Goal: Task Accomplishment & Management: Complete application form

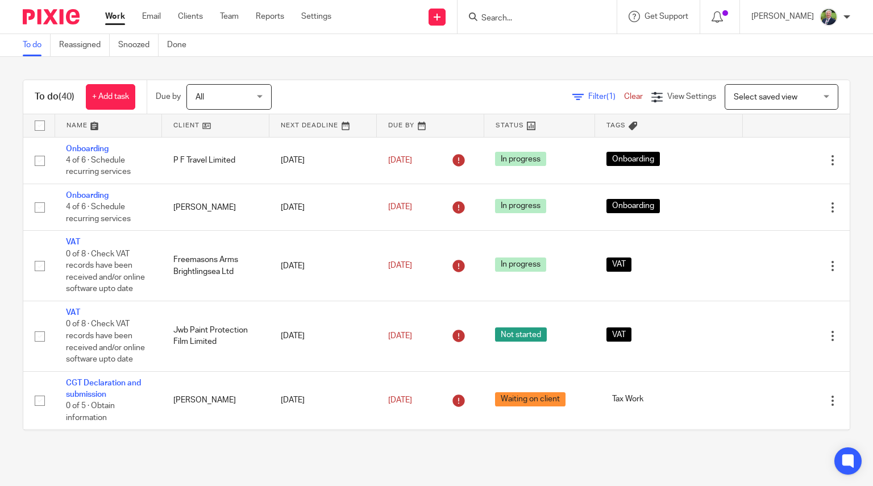
click at [521, 18] on input "Search" at bounding box center [531, 19] width 102 height 10
type input "mawd"
click at [568, 47] on link at bounding box center [548, 44] width 141 height 17
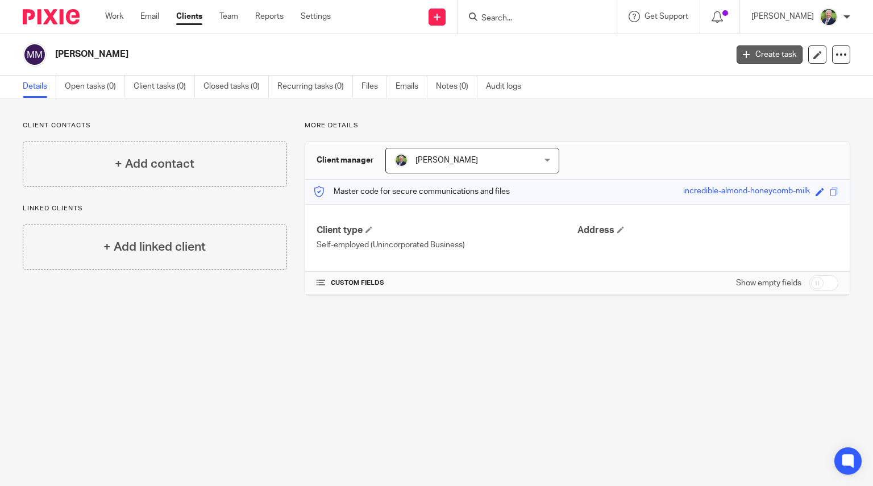
click at [752, 51] on link "Create task" at bounding box center [770, 54] width 66 height 18
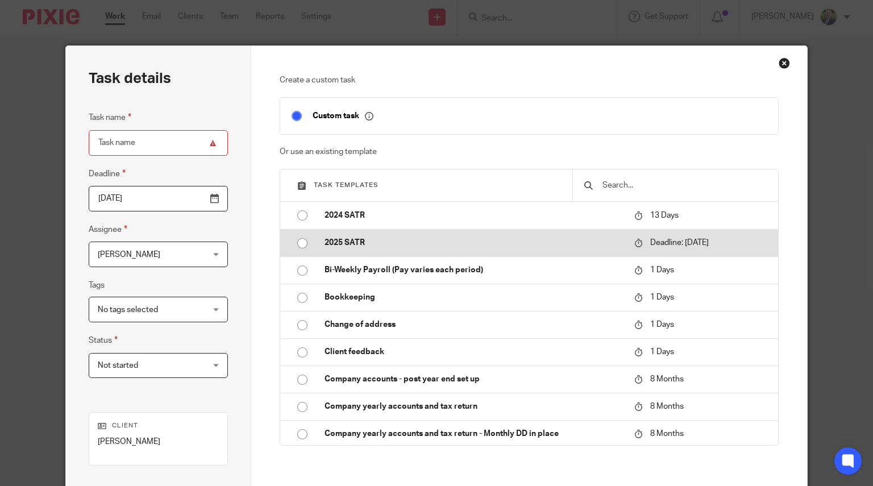
click at [301, 246] on input "radio" at bounding box center [303, 243] width 22 height 22
type input "2026-01-31"
type input "2025 SATR"
checkbox input "false"
radio input "false"
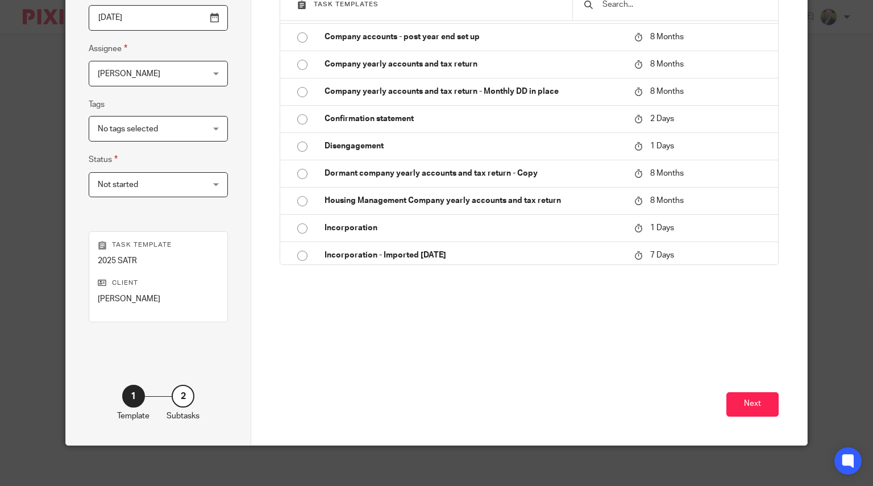
scroll to position [186, 0]
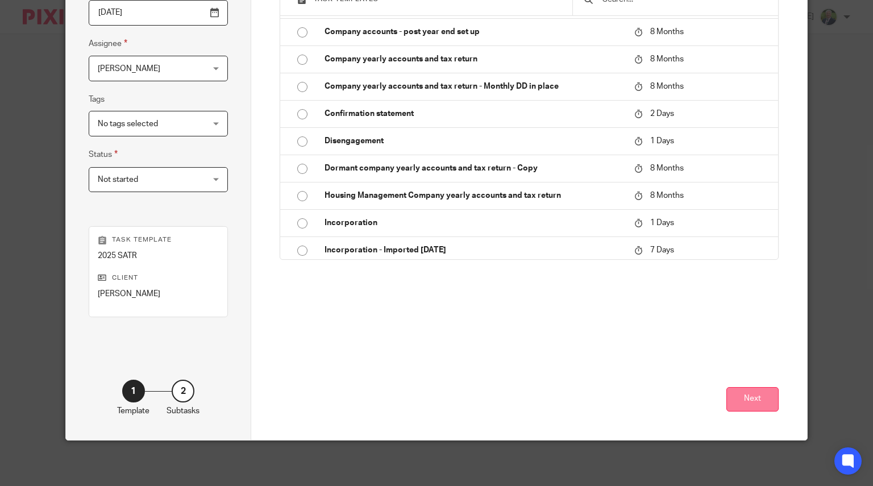
click at [734, 396] on button "Next" at bounding box center [752, 399] width 52 height 24
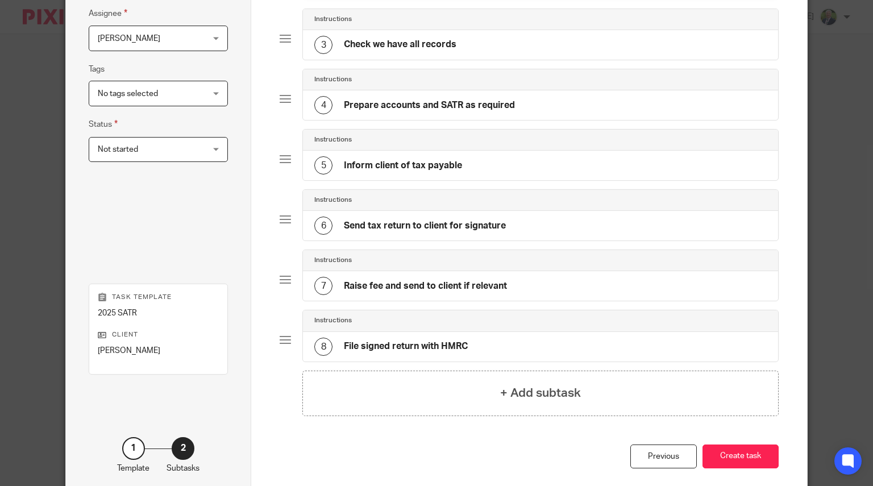
scroll to position [0, 0]
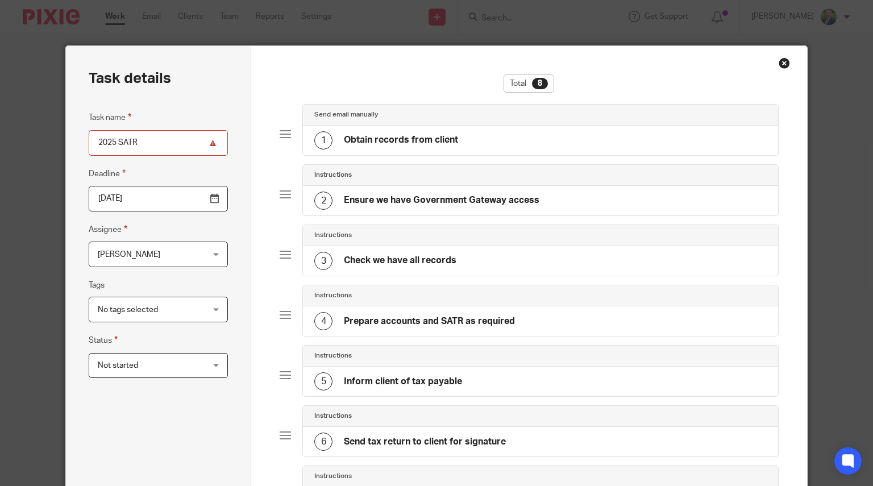
click at [206, 306] on div "No tags selected" at bounding box center [158, 310] width 139 height 26
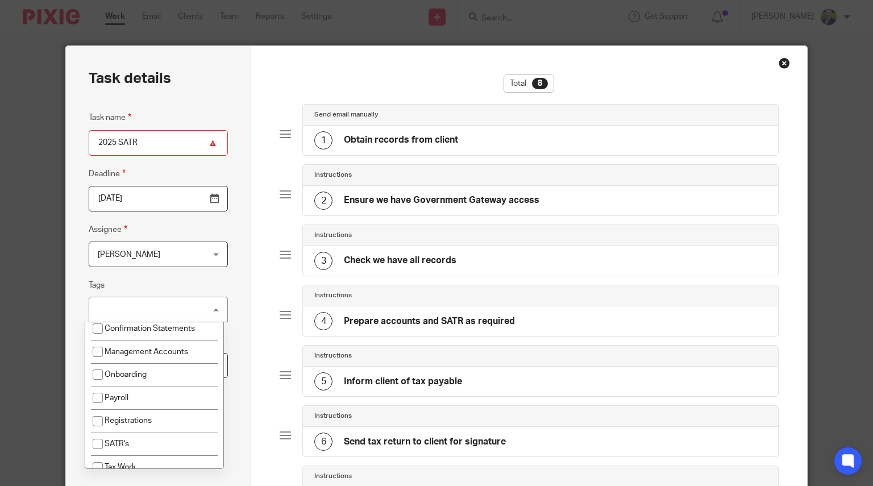
scroll to position [119, 0]
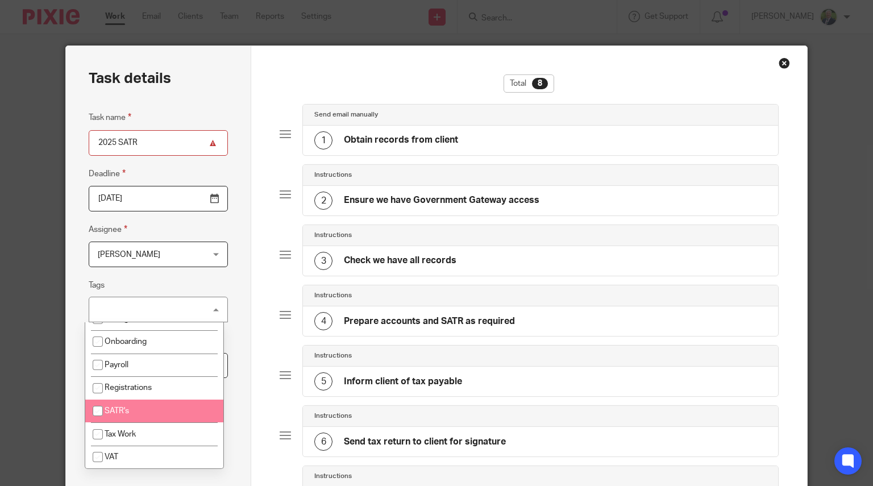
click at [109, 414] on span "SATR's" at bounding box center [117, 411] width 24 height 8
checkbox input "true"
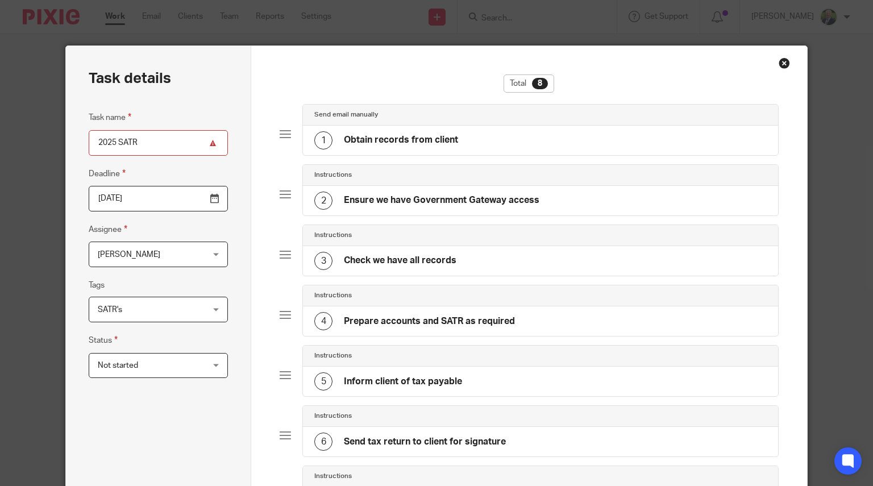
click at [235, 402] on div "Task details Task name 2025 SATR Deadline 2026-01-31 Assignee Lee Taylor Lee Ta…" at bounding box center [158, 379] width 185 height 667
click at [181, 365] on span "Not started" at bounding box center [149, 365] width 103 height 24
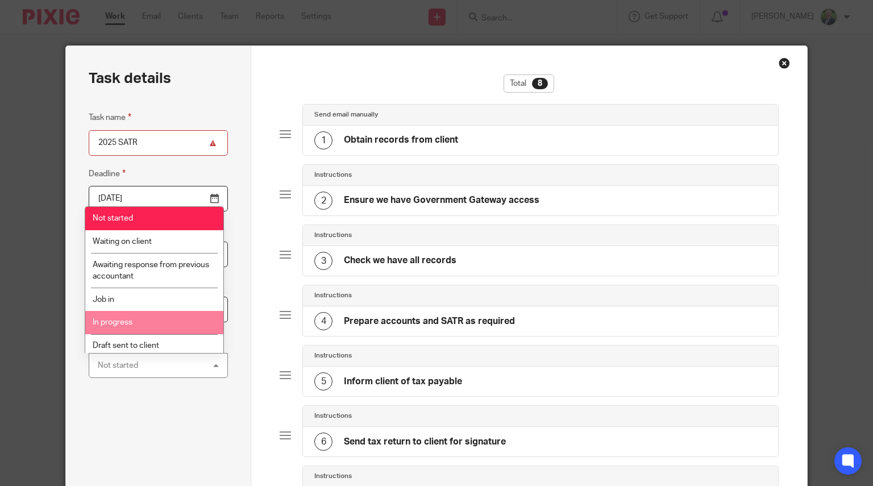
click at [139, 324] on li "In progress" at bounding box center [154, 322] width 138 height 23
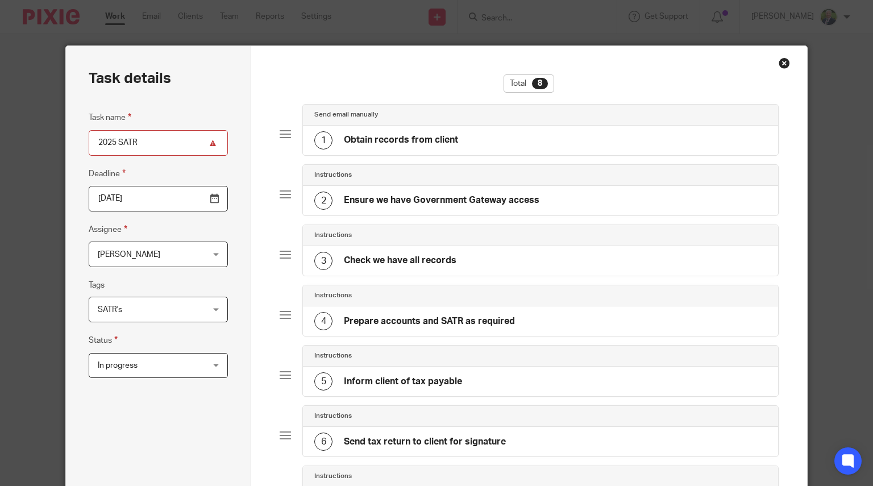
click at [229, 391] on div "Task details Task name 2025 SATR Deadline 2026-01-31 Assignee Lee Taylor Lee Ta…" at bounding box center [158, 379] width 185 height 667
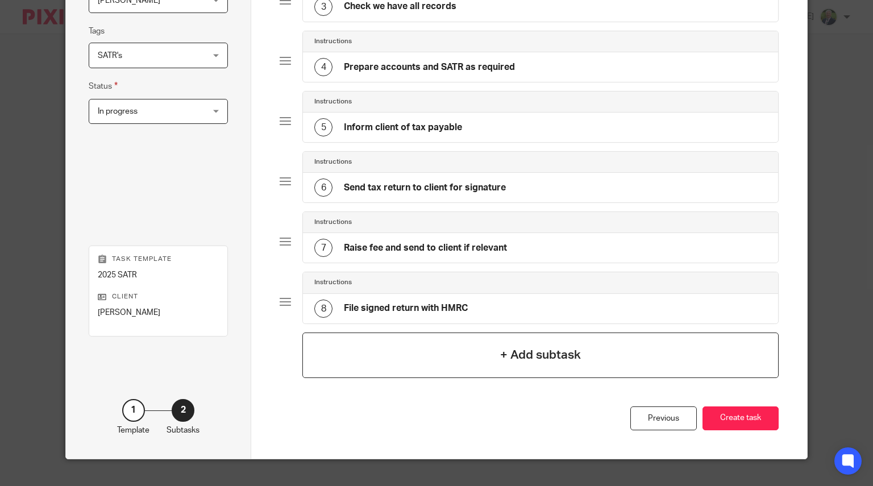
scroll to position [273, 0]
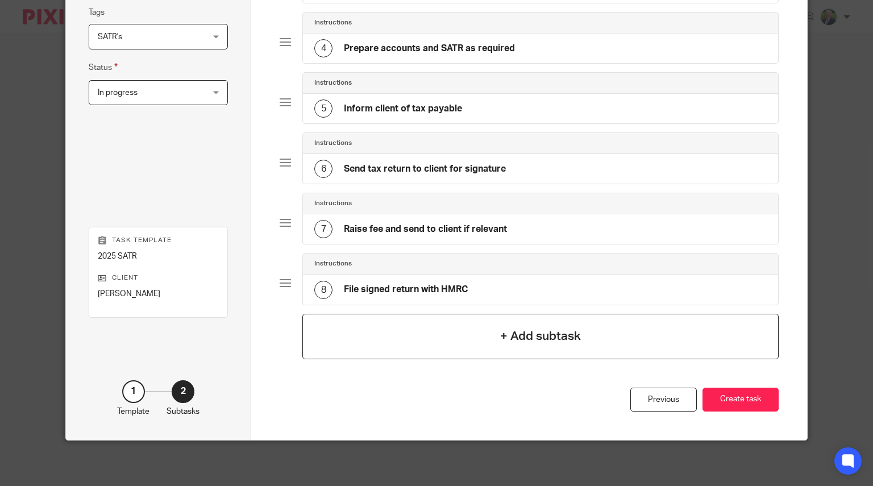
click at [550, 339] on h4 "+ Add subtask" at bounding box center [540, 336] width 81 height 18
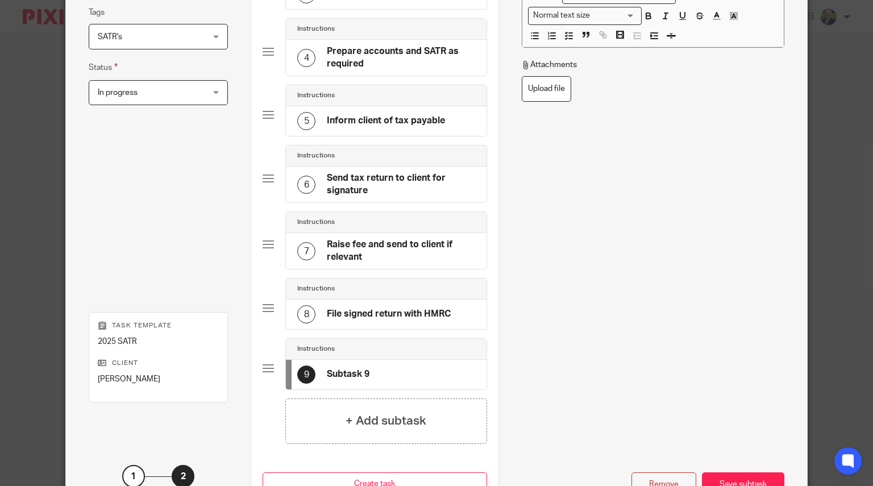
scroll to position [0, 0]
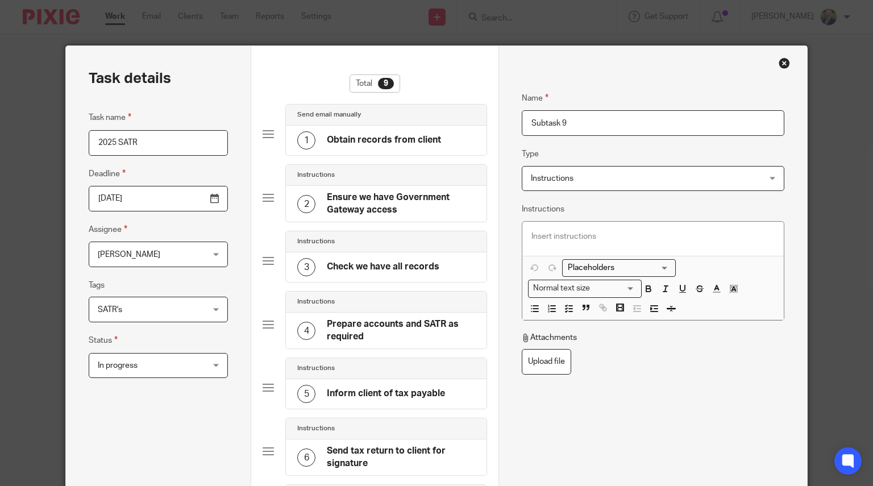
drag, startPoint x: 576, startPoint y: 124, endPoint x: 482, endPoint y: 124, distance: 93.8
click at [482, 124] on div "Task details Task name 2025 SATR Deadline 2026-01-31 Assignee Lee Taylor Lee Ta…" at bounding box center [436, 422] width 741 height 752
click at [561, 184] on span "Instructions" at bounding box center [632, 179] width 202 height 24
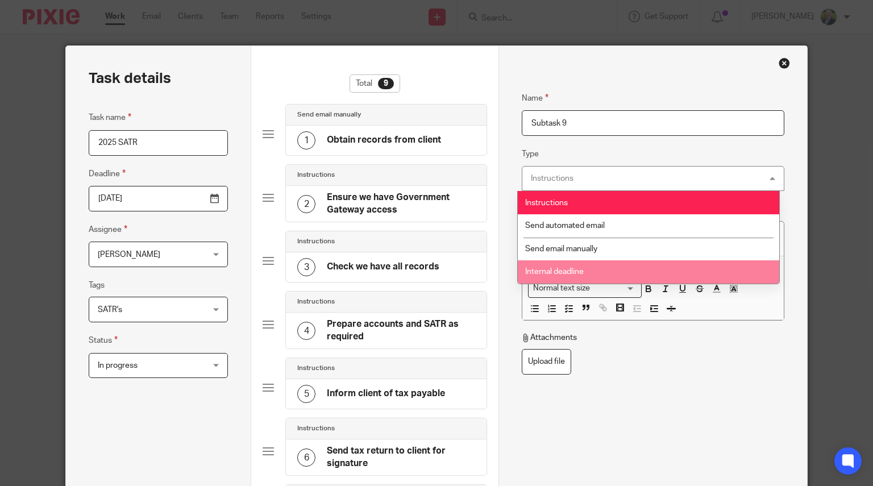
click at [566, 266] on li "Internal deadline" at bounding box center [648, 271] width 261 height 23
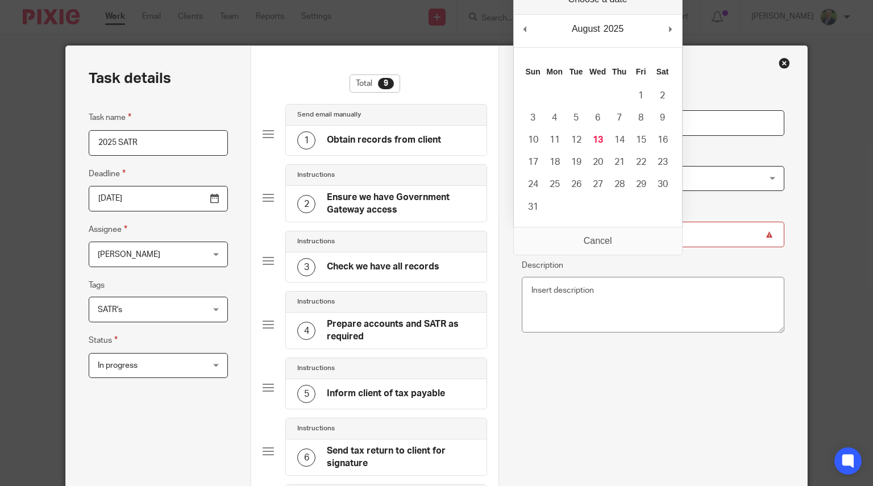
click at [565, 236] on input "Due by" at bounding box center [653, 235] width 263 height 26
type input "2025-08-13"
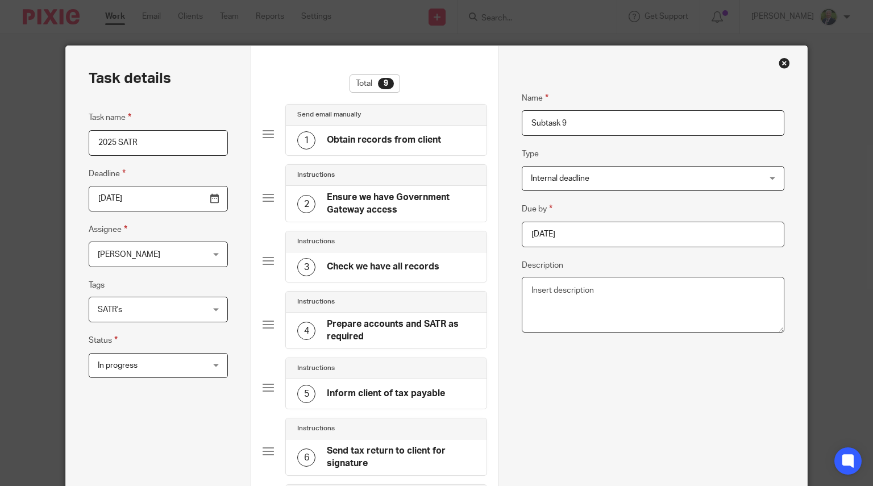
click at [597, 299] on textarea "Description" at bounding box center [653, 305] width 263 height 56
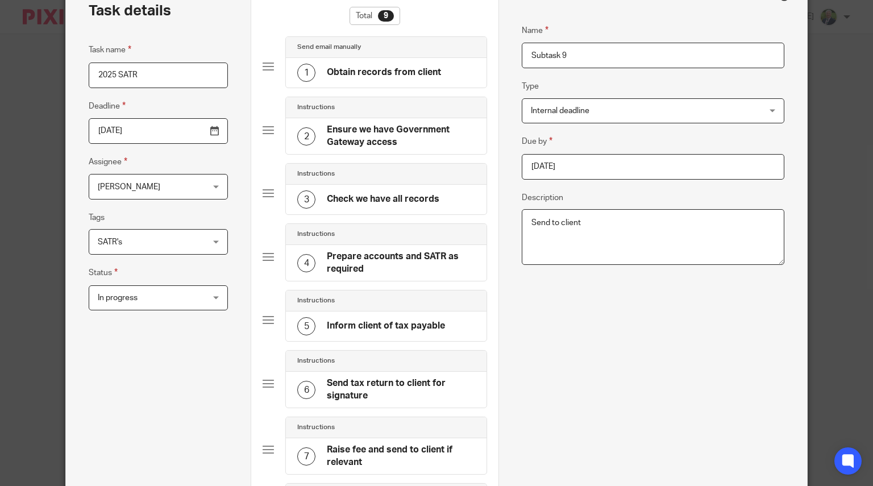
scroll to position [77, 0]
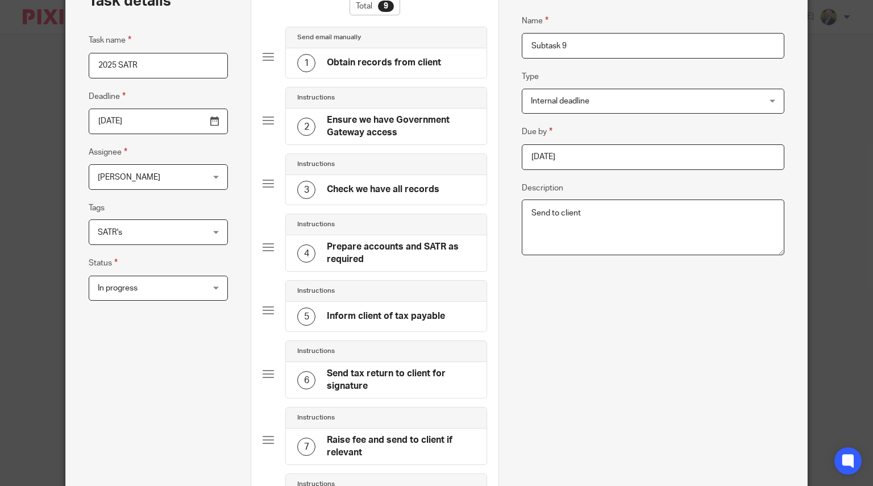
type textarea "Send to client"
drag, startPoint x: 578, startPoint y: 46, endPoint x: 450, endPoint y: 27, distance: 129.9
click at [450, 27] on div "Task details Task name 2025 SATR Deadline 2026-01-31 Assignee Lee Taylor Lee Ta…" at bounding box center [436, 336] width 741 height 734
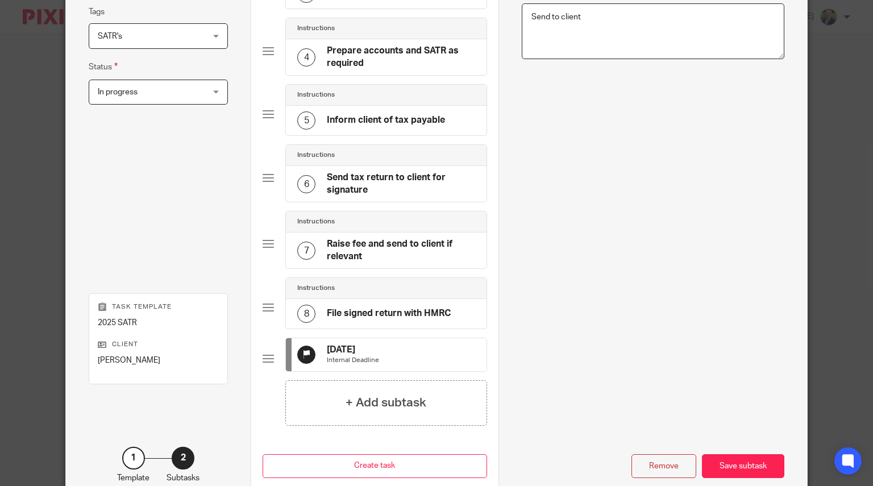
scroll to position [273, 0]
type input "Internal Deadline"
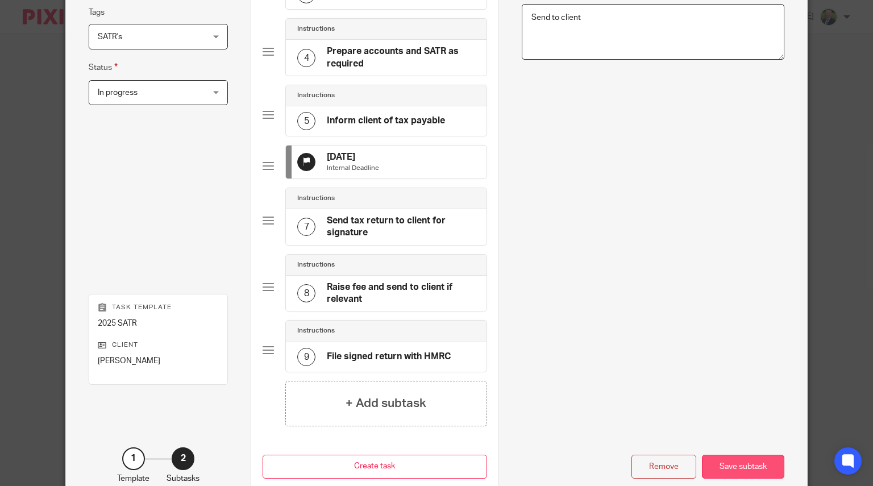
click at [750, 475] on div "Save subtask" at bounding box center [743, 467] width 82 height 24
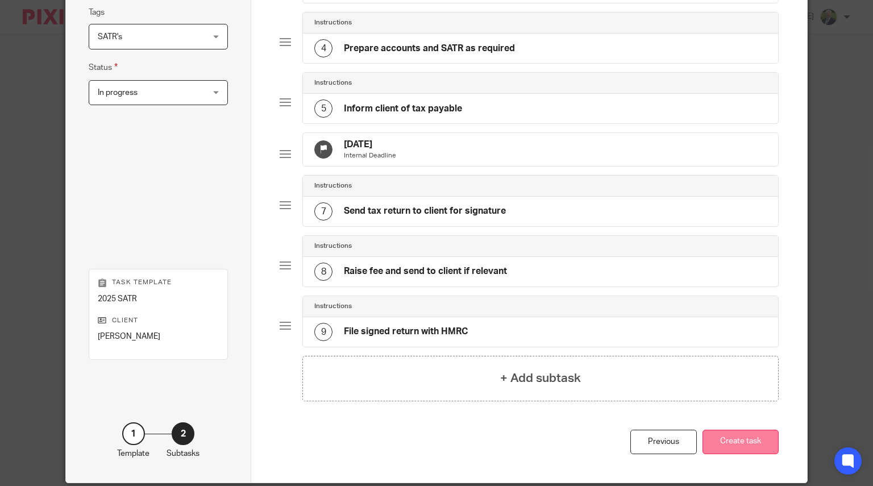
click at [758, 448] on button "Create task" at bounding box center [740, 442] width 76 height 24
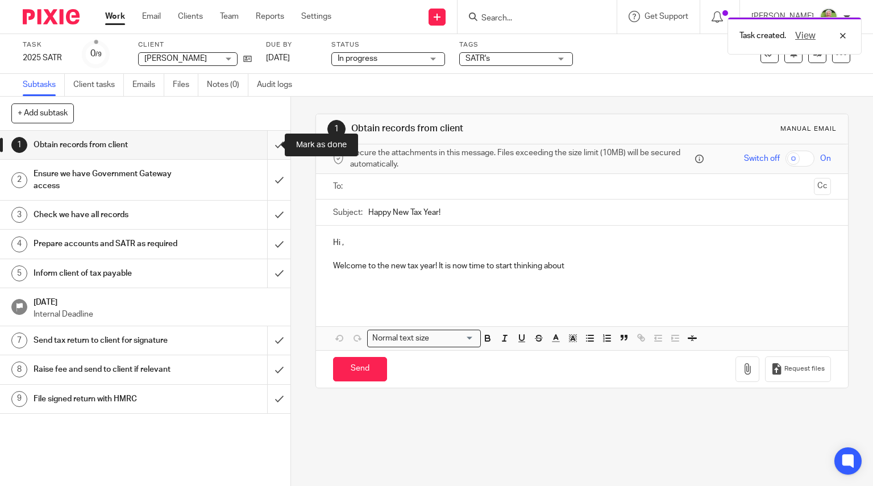
click at [270, 144] on input "submit" at bounding box center [145, 145] width 290 height 28
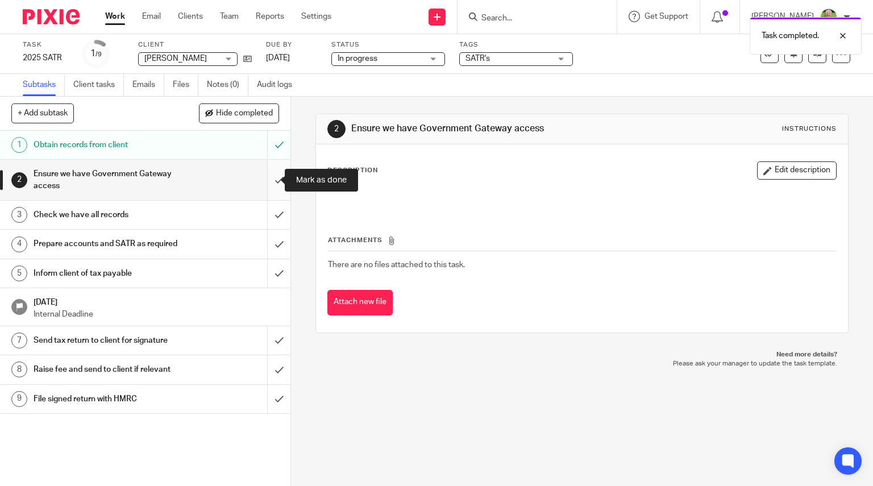
click at [267, 181] on input "submit" at bounding box center [145, 180] width 290 height 40
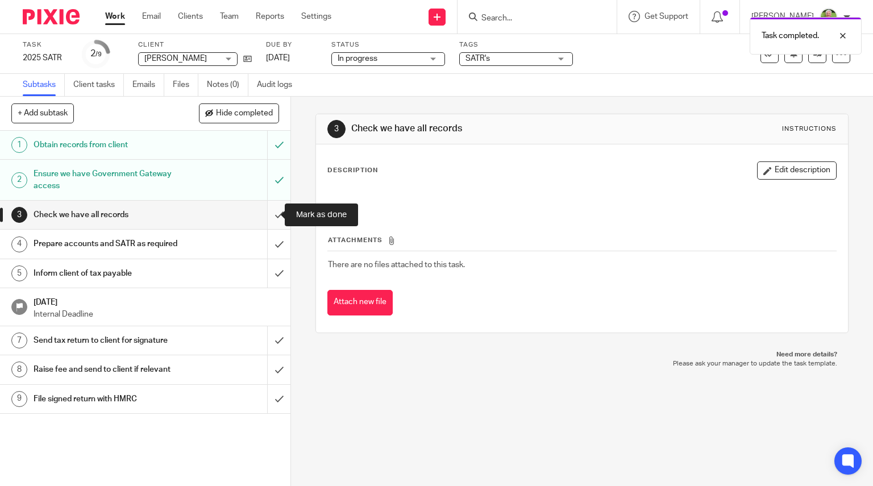
click at [269, 213] on input "submit" at bounding box center [145, 215] width 290 height 28
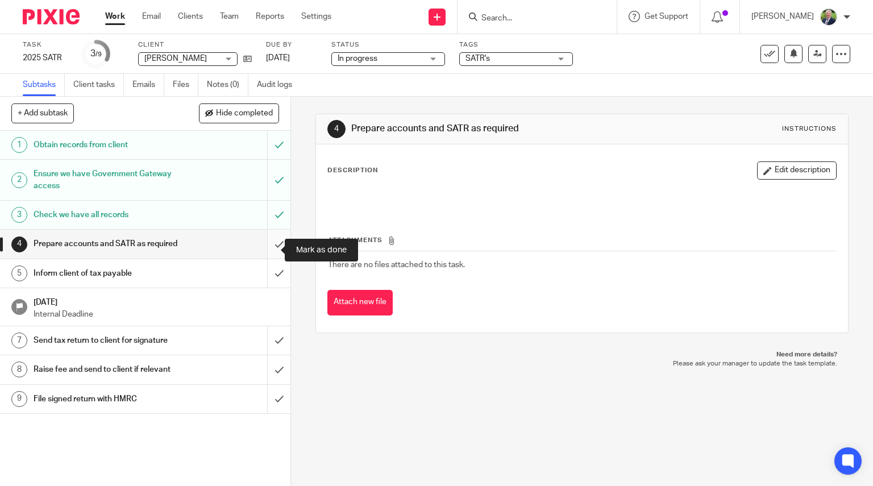
click at [267, 249] on input "submit" at bounding box center [145, 244] width 290 height 28
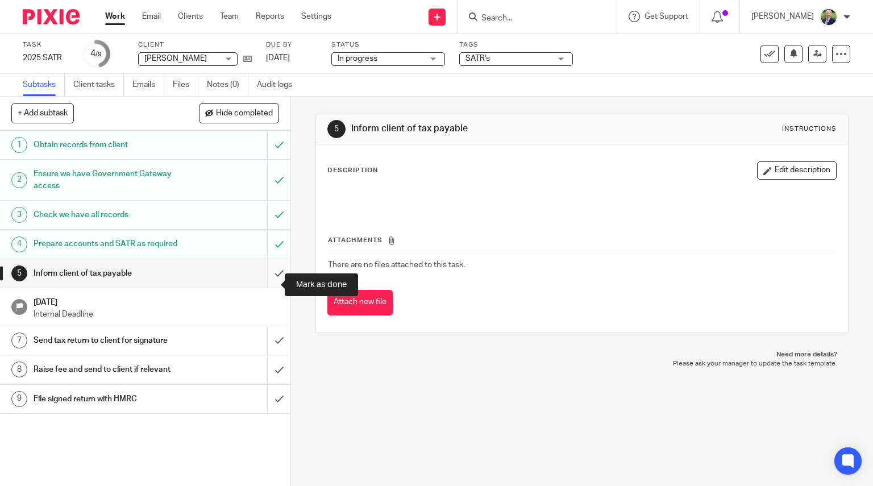
click at [263, 285] on input "submit" at bounding box center [145, 273] width 290 height 28
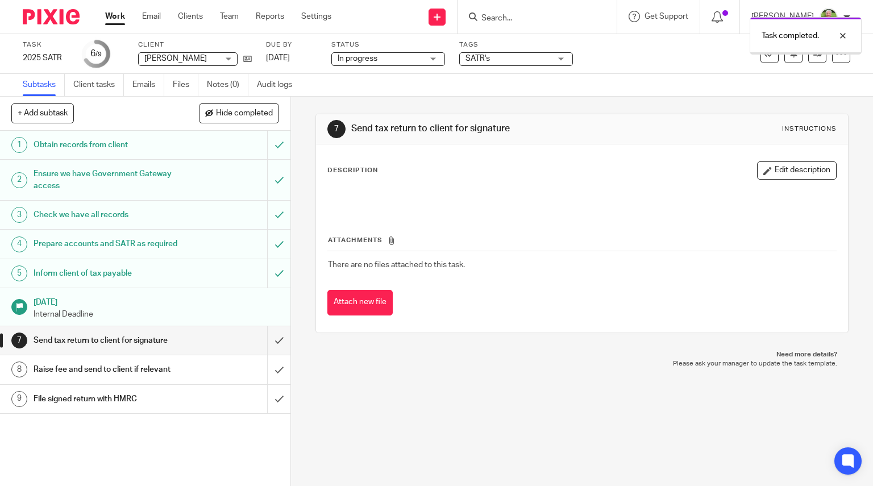
click at [267, 355] on input "submit" at bounding box center [145, 340] width 290 height 28
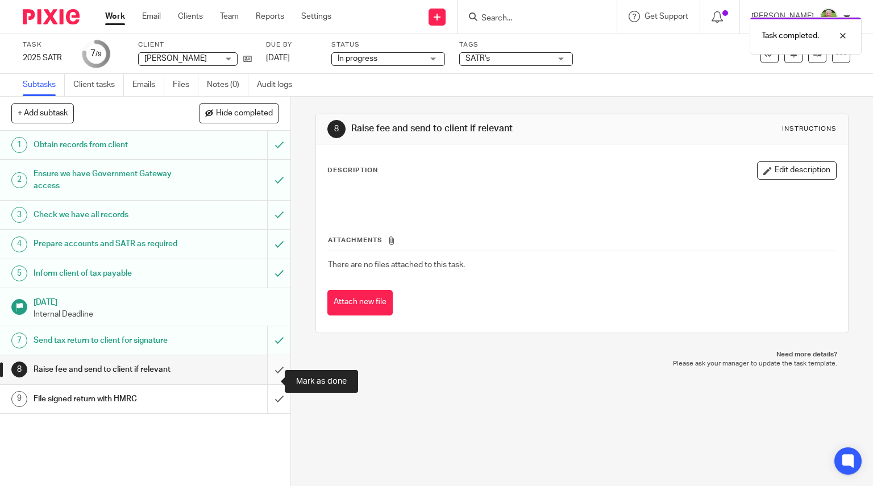
click at [269, 377] on input "submit" at bounding box center [145, 369] width 290 height 28
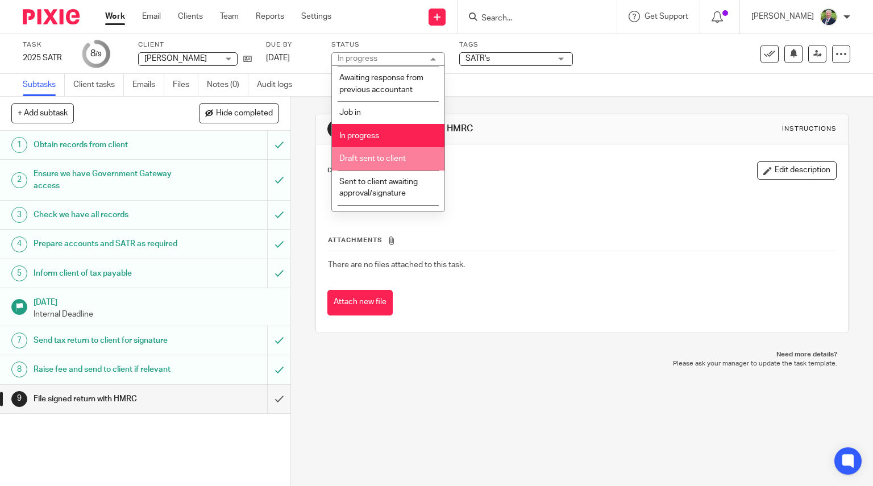
scroll to position [62, 0]
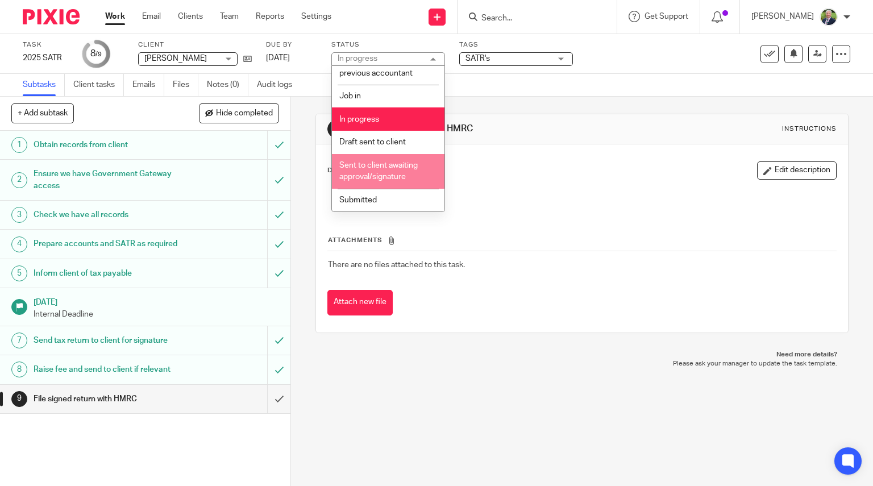
click at [383, 175] on span "Sent to client awaiting approval/signature" at bounding box center [378, 171] width 78 height 20
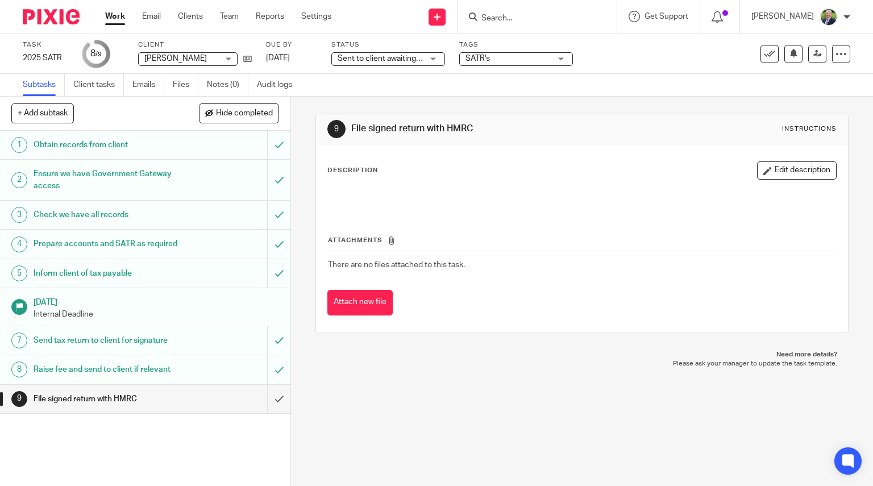
click at [467, 86] on div "Subtasks Client tasks Emails Files Notes (0) Audit logs" at bounding box center [436, 85] width 873 height 23
click at [149, 15] on link "Email" at bounding box center [151, 16] width 19 height 11
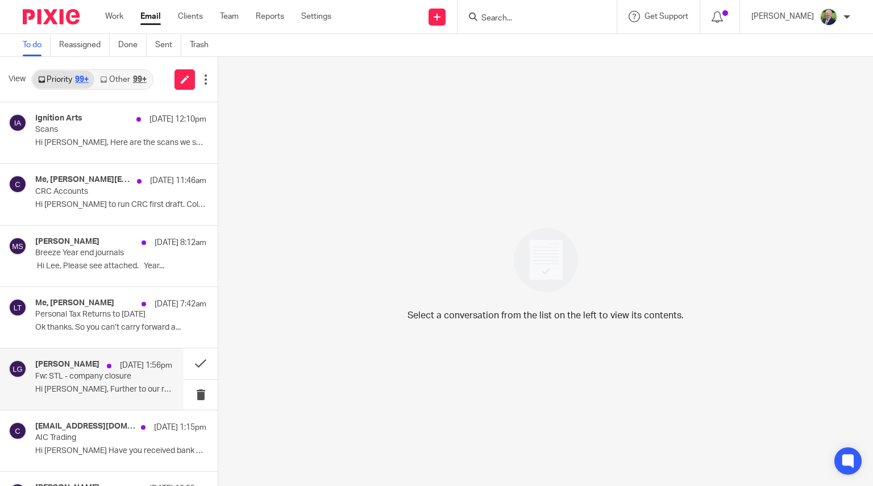
click at [126, 380] on p "Fw: STL - company closure" at bounding box center [90, 377] width 110 height 10
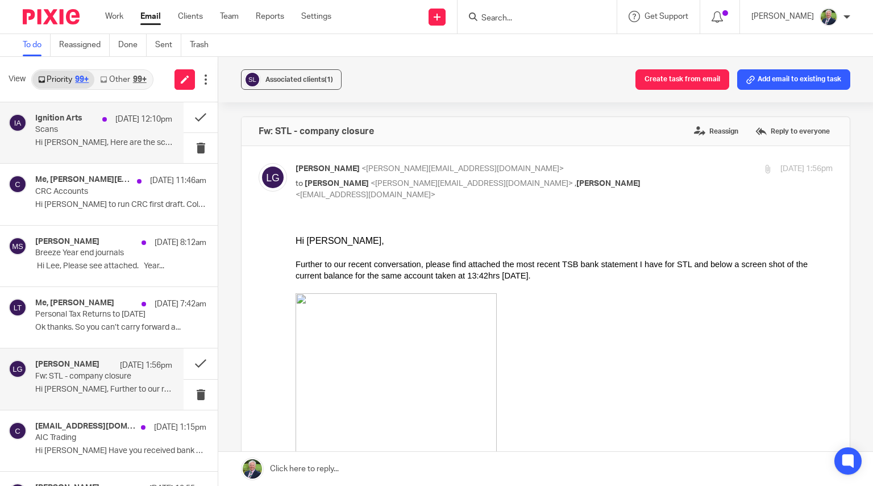
click at [91, 146] on p "Hi [PERSON_NAME], Here are the scans we spoke about..." at bounding box center [103, 143] width 137 height 10
